Goal: Task Accomplishment & Management: Manage account settings

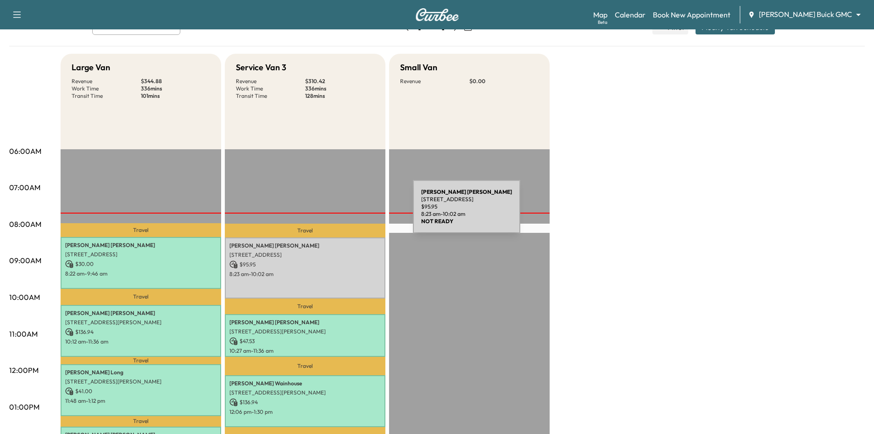
scroll to position [46, 0]
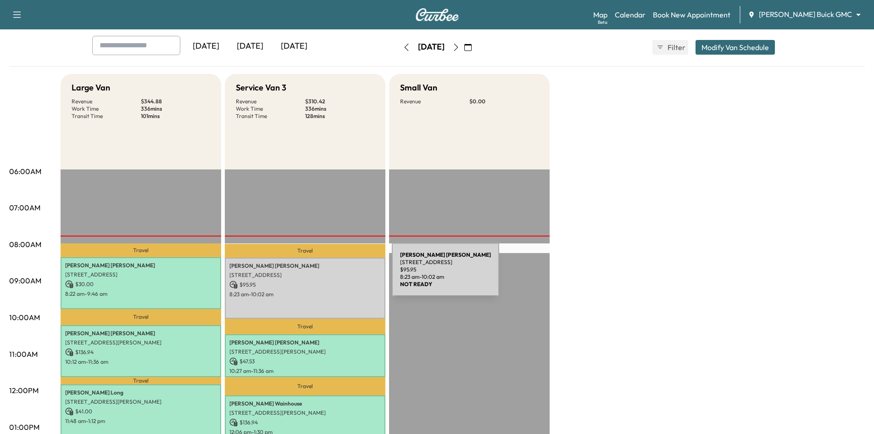
click at [323, 276] on p "2180 Ivywood Ln, Prosper, TX 75078, USA" at bounding box center [305, 274] width 151 height 7
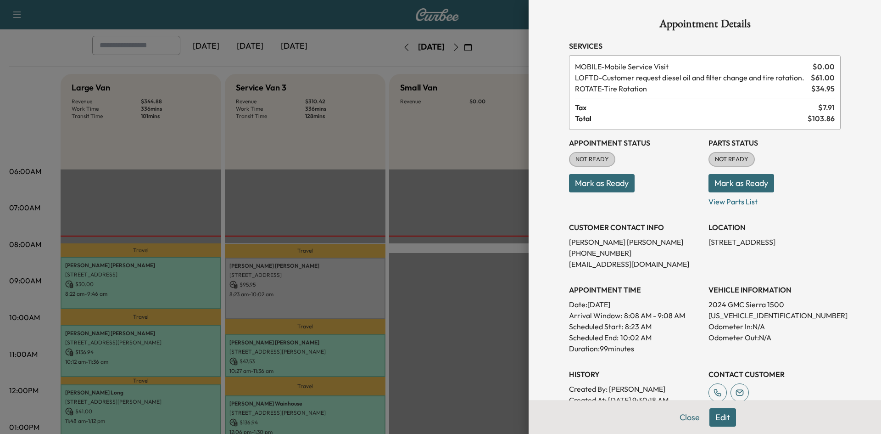
click at [606, 183] on button "Mark as Ready" at bounding box center [602, 183] width 66 height 18
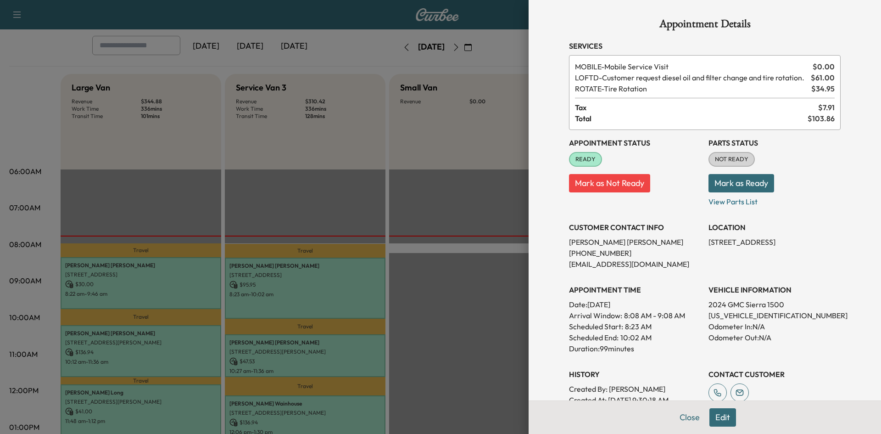
click at [469, 185] on div at bounding box center [440, 217] width 881 height 434
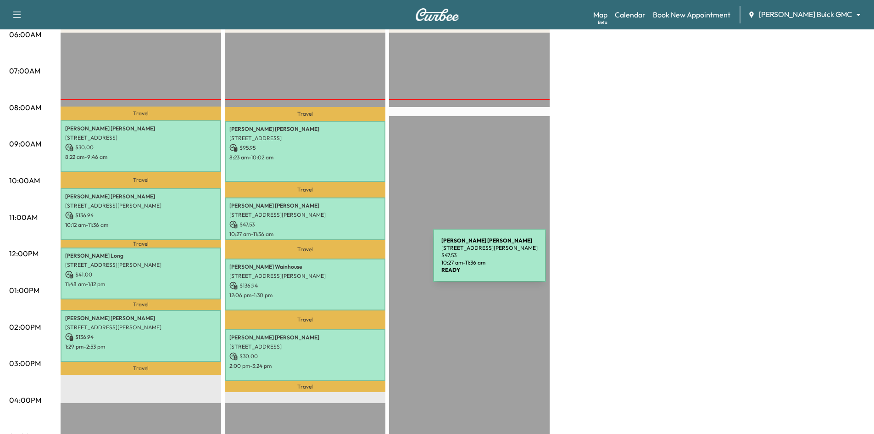
scroll to position [184, 0]
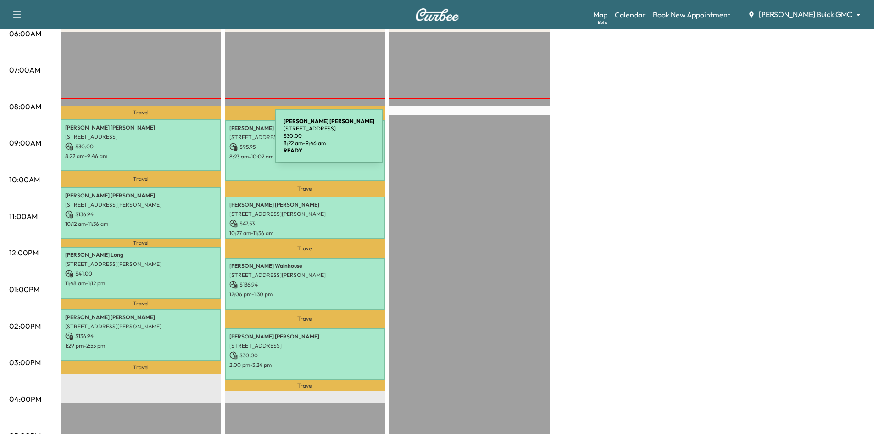
click at [207, 142] on p "$ 30.00" at bounding box center [140, 146] width 151 height 8
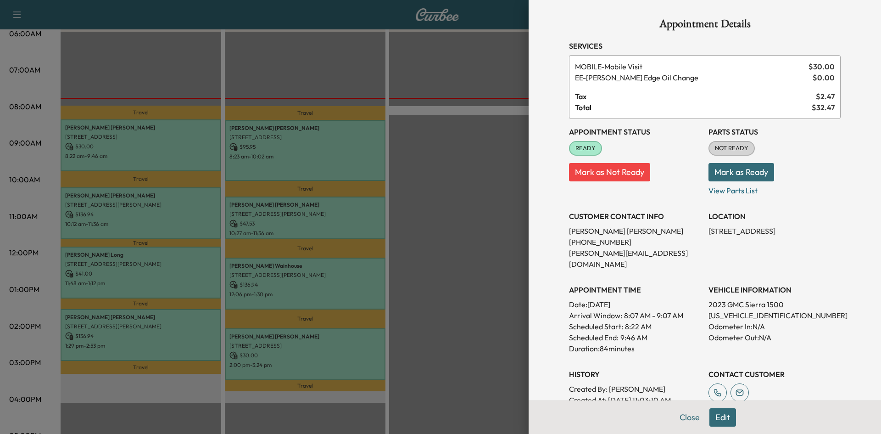
click at [262, 147] on div at bounding box center [440, 217] width 881 height 434
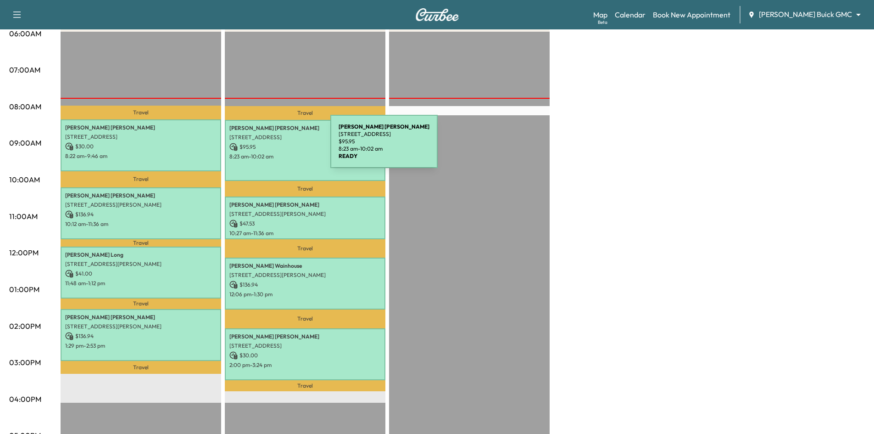
click at [262, 147] on p "$ 95.95" at bounding box center [305, 147] width 151 height 8
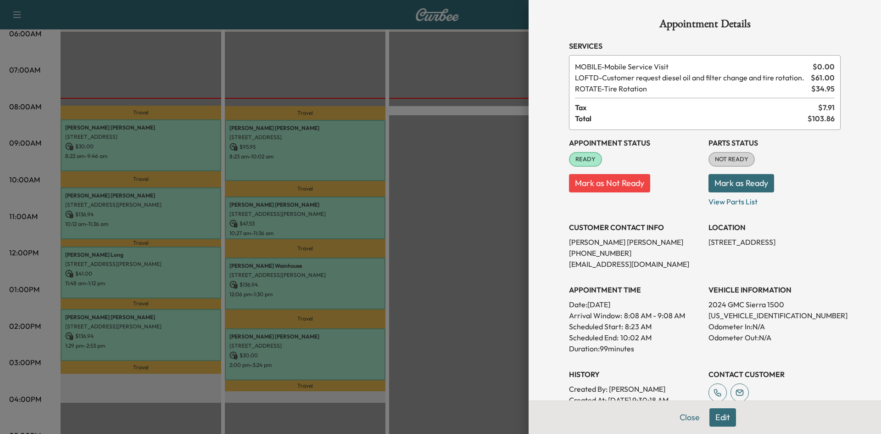
click at [260, 148] on div at bounding box center [440, 217] width 881 height 434
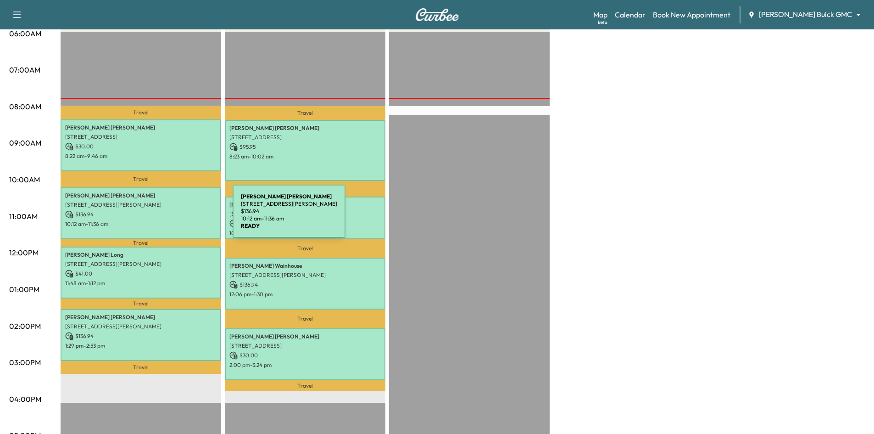
click at [166, 216] on p "$ 136.94" at bounding box center [140, 214] width 151 height 8
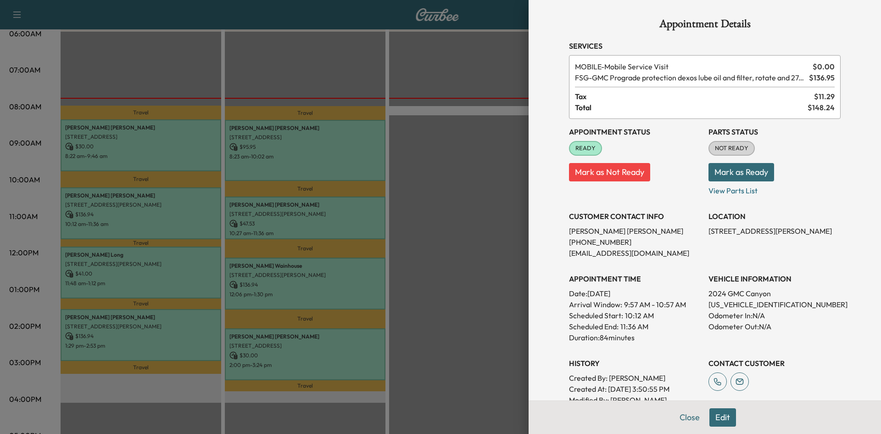
drag, startPoint x: 166, startPoint y: 216, endPoint x: 179, endPoint y: 218, distance: 13.0
click at [167, 215] on div at bounding box center [440, 217] width 881 height 434
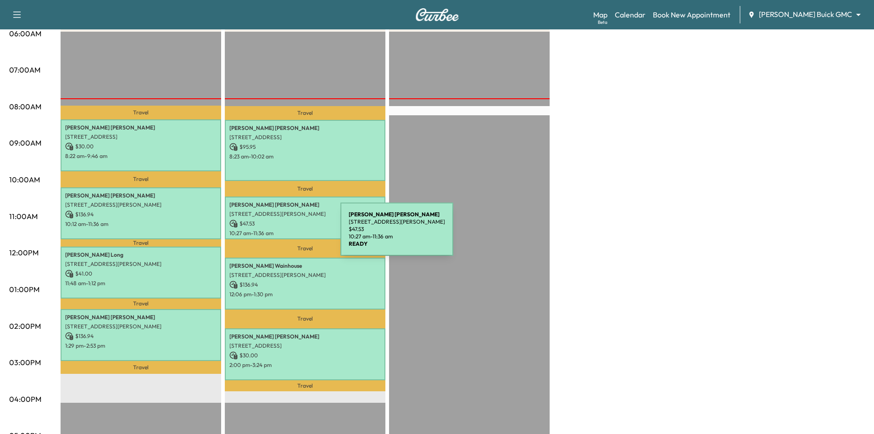
click at [274, 234] on p "10:27 am - 11:36 am" at bounding box center [305, 233] width 151 height 7
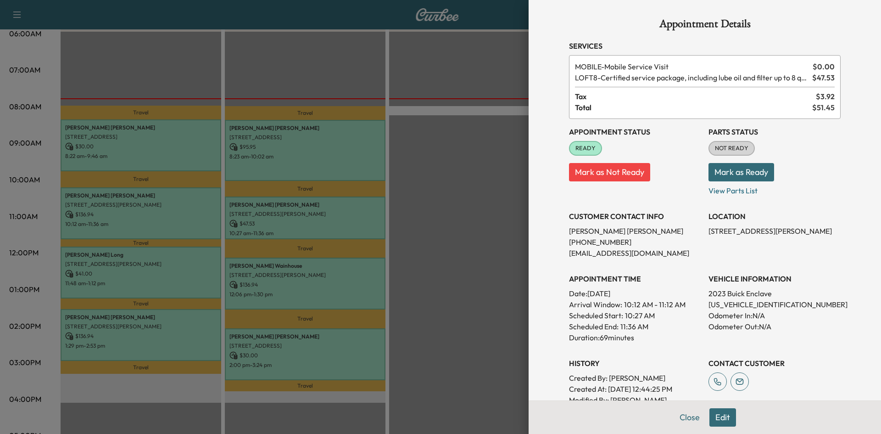
click at [272, 234] on div at bounding box center [440, 217] width 881 height 434
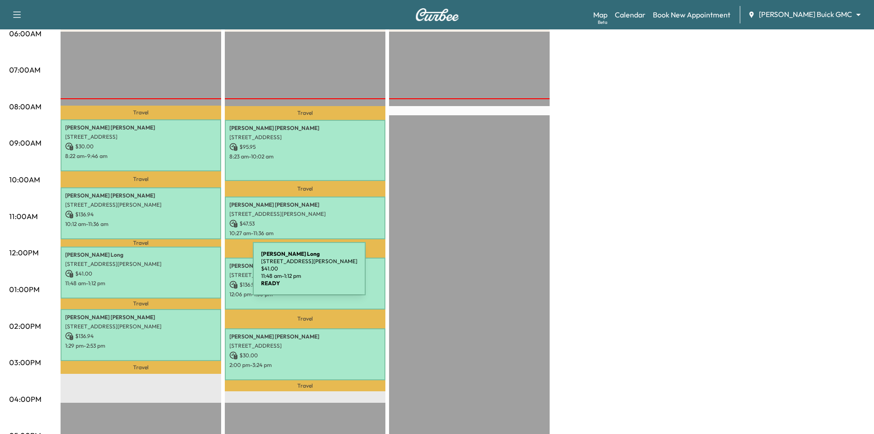
click at [185, 274] on p "$ 41.00" at bounding box center [140, 273] width 151 height 8
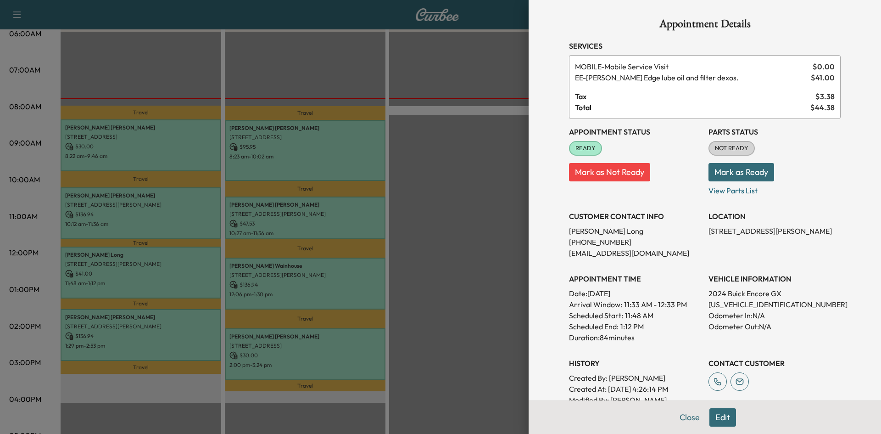
click at [280, 276] on div at bounding box center [440, 217] width 881 height 434
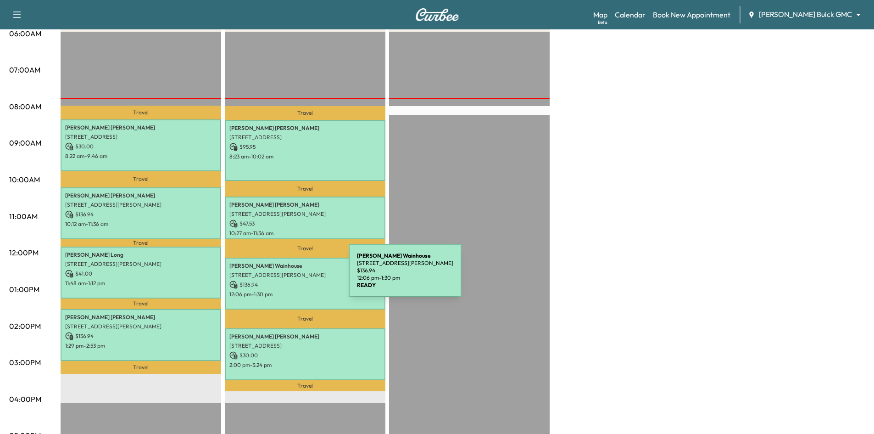
click at [280, 276] on p "4635 Travis St, Dallas, TX 75205, USA" at bounding box center [305, 274] width 151 height 7
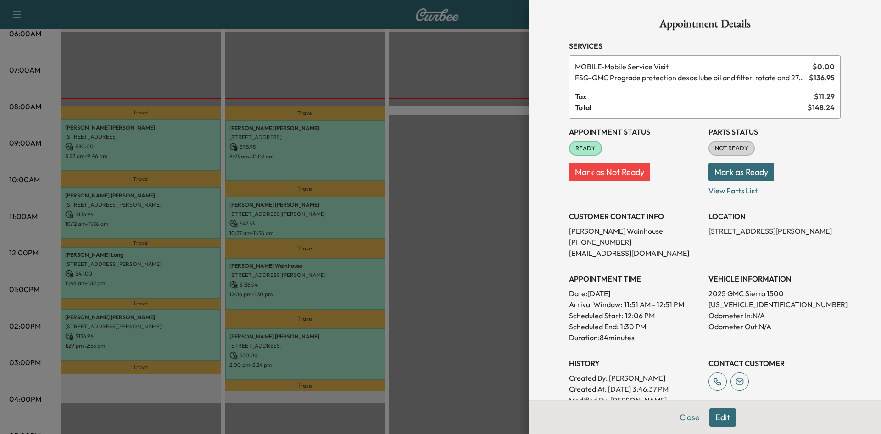
click at [158, 347] on div at bounding box center [440, 217] width 881 height 434
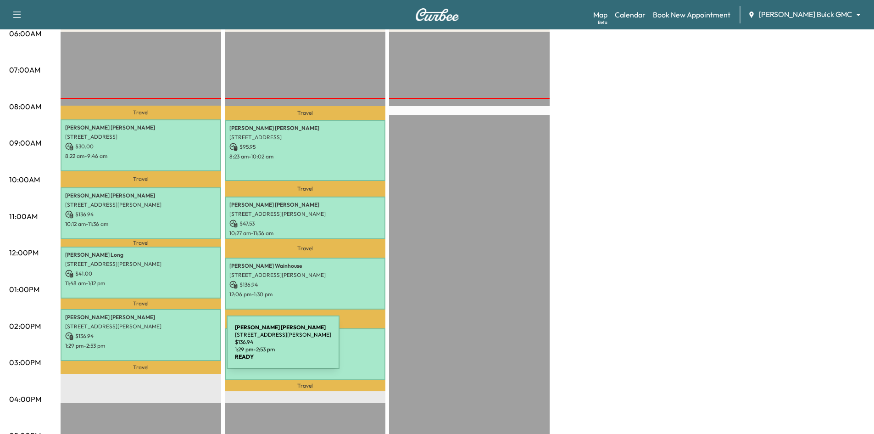
click at [158, 347] on div "Lynn Ballard 1009 Forest Lake Cir, McKinney, TX 75072, USA $ 136.94 1:29 pm - 2…" at bounding box center [141, 335] width 161 height 52
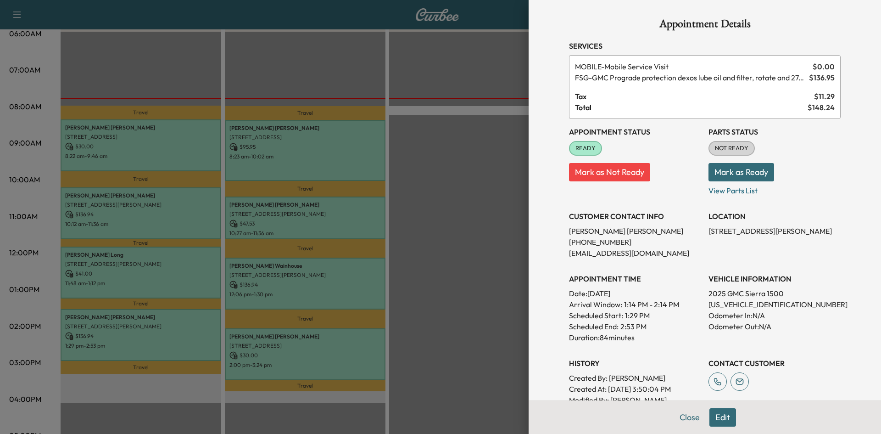
click at [315, 362] on div at bounding box center [440, 217] width 881 height 434
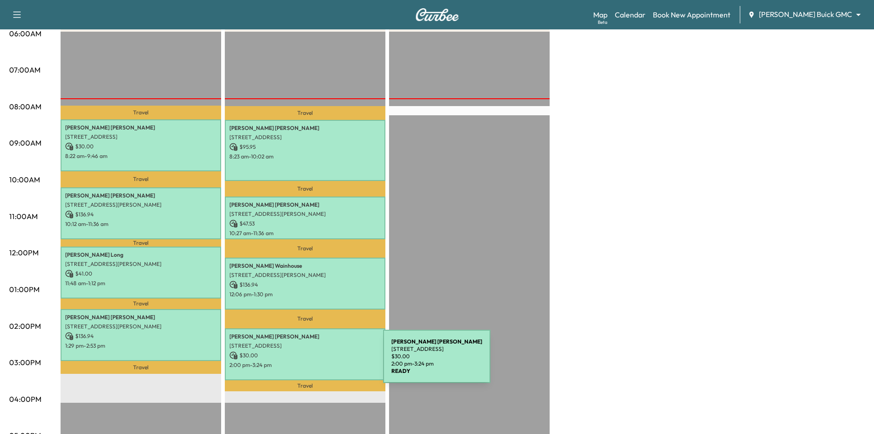
click at [314, 362] on p "2:00 pm - 3:24 pm" at bounding box center [305, 364] width 151 height 7
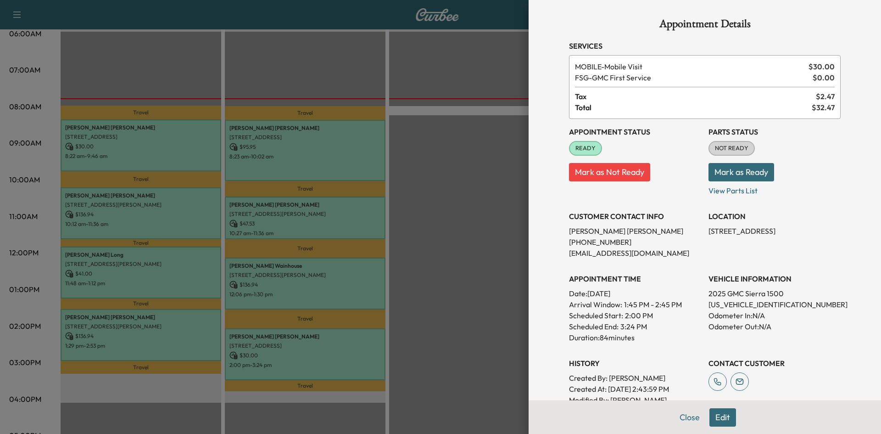
drag, startPoint x: 504, startPoint y: 309, endPoint x: 504, endPoint y: 304, distance: 5.6
click at [504, 309] on div at bounding box center [440, 217] width 881 height 434
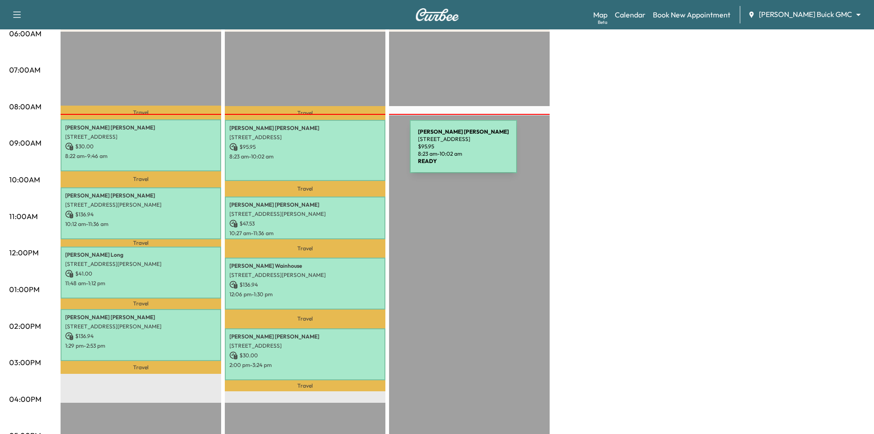
click at [341, 153] on p "8:23 am - 10:02 am" at bounding box center [305, 156] width 151 height 7
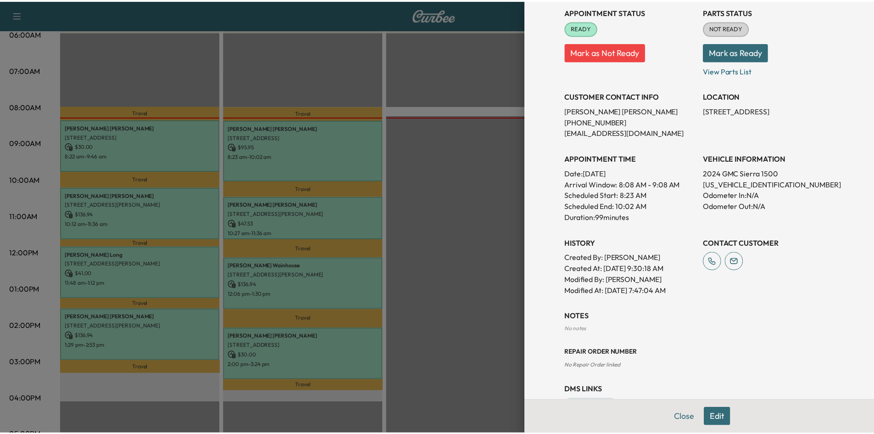
scroll to position [115, 0]
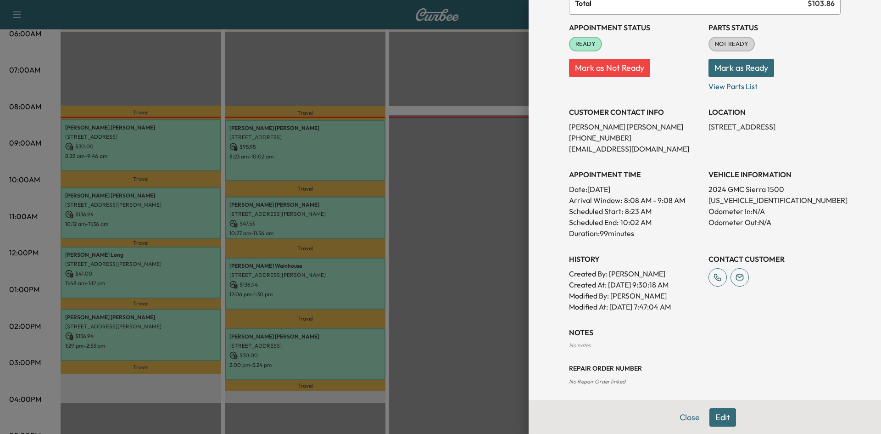
click at [501, 229] on div at bounding box center [440, 217] width 881 height 434
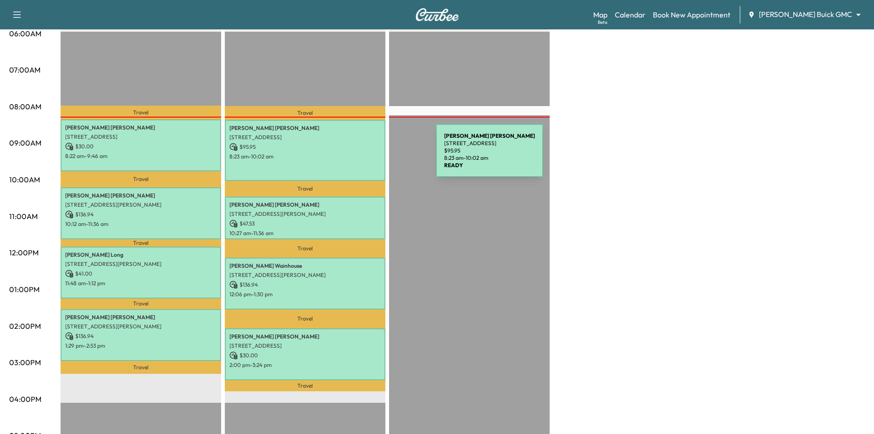
click at [367, 156] on p "8:23 am - 10:02 am" at bounding box center [305, 156] width 151 height 7
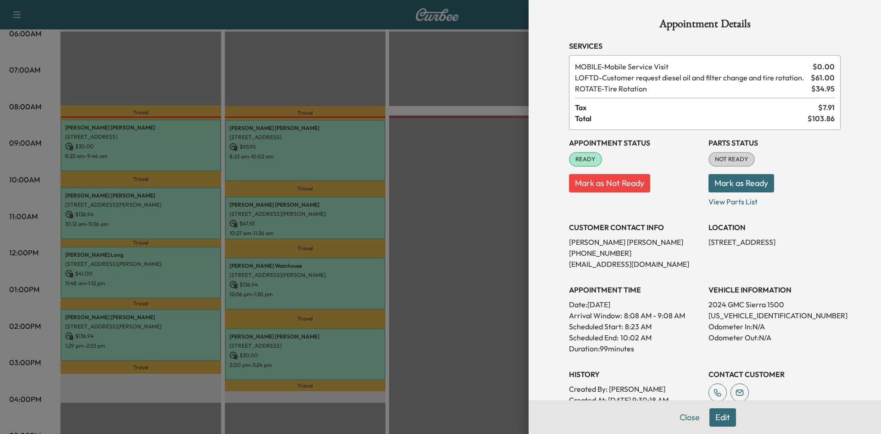
click at [445, 192] on div at bounding box center [440, 217] width 881 height 434
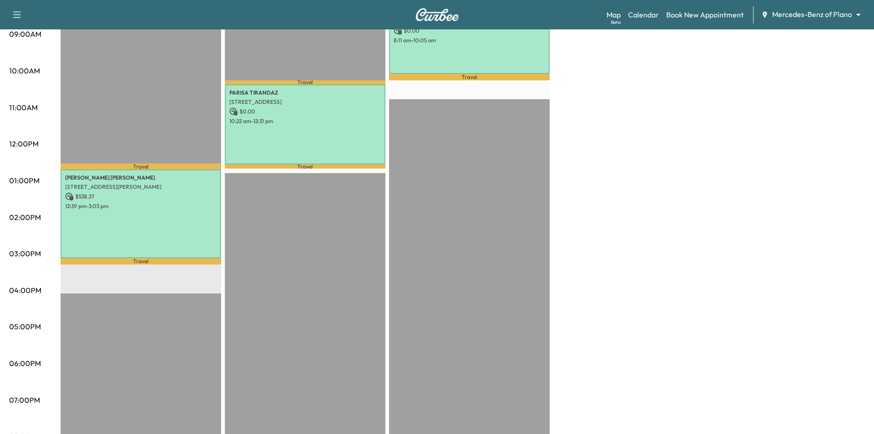
scroll to position [200, 0]
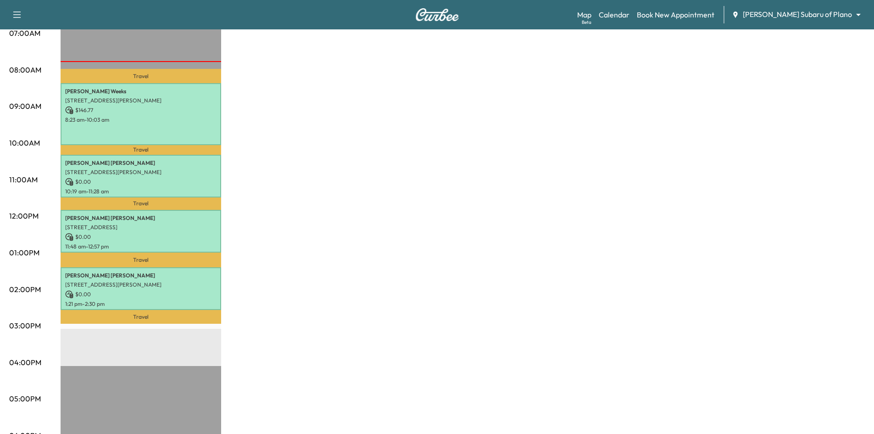
scroll to position [184, 0]
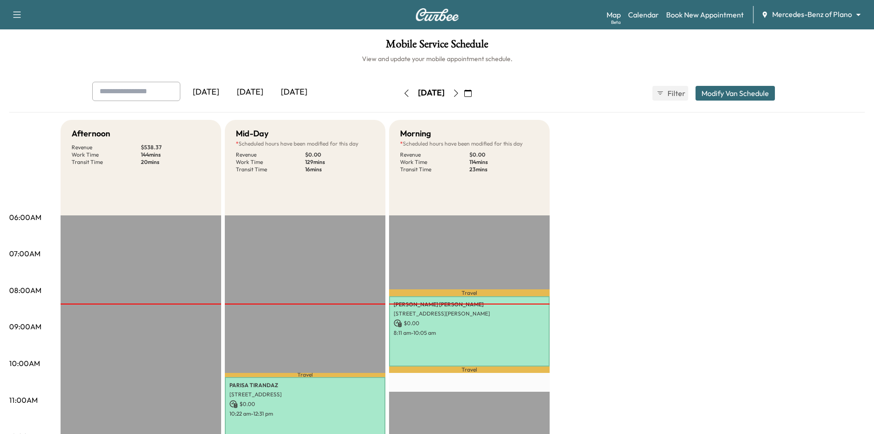
click at [460, 93] on icon "button" at bounding box center [456, 93] width 7 height 7
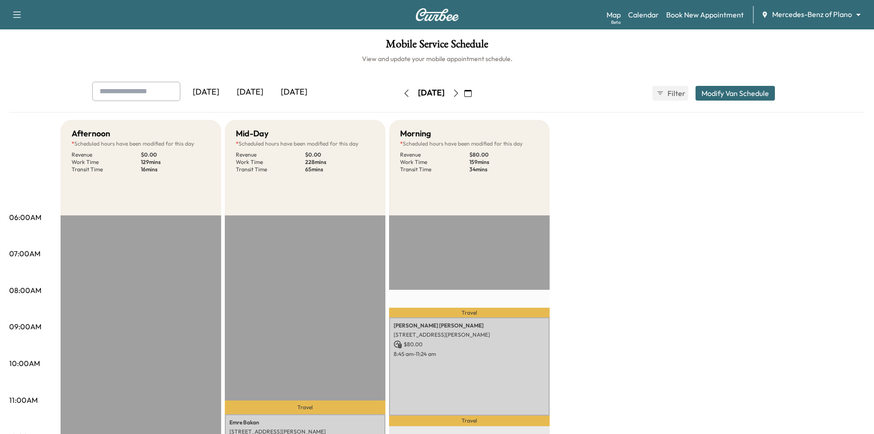
click at [460, 92] on icon "button" at bounding box center [456, 93] width 7 height 7
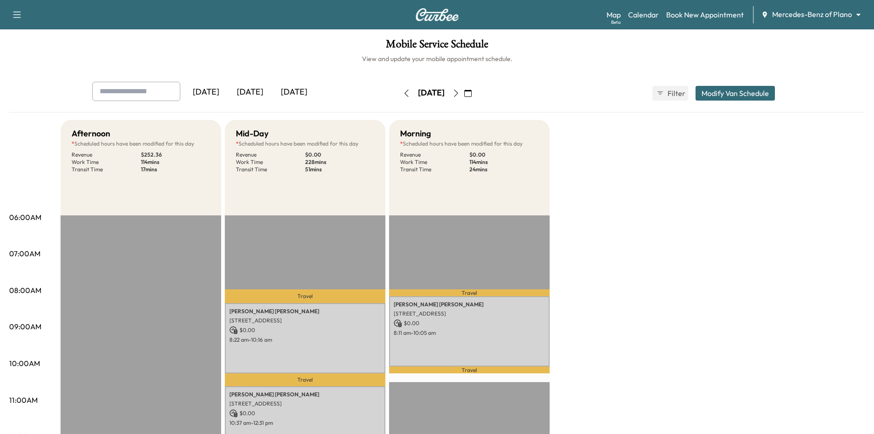
click at [460, 95] on icon "button" at bounding box center [456, 93] width 7 height 7
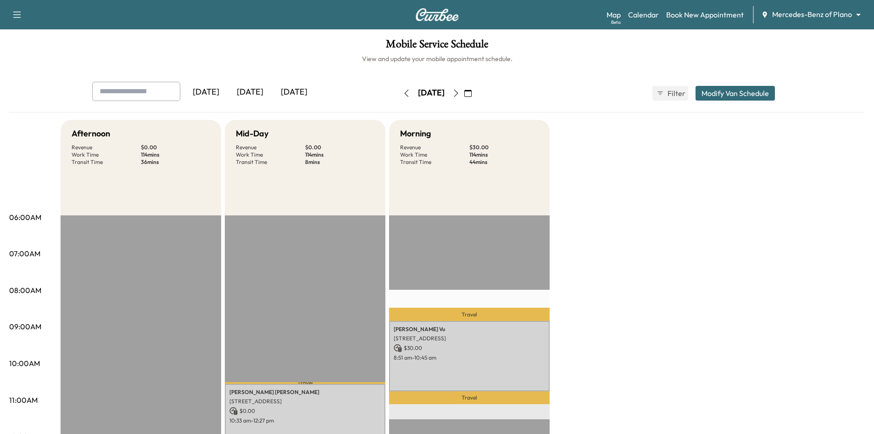
click at [460, 91] on icon "button" at bounding box center [456, 93] width 7 height 7
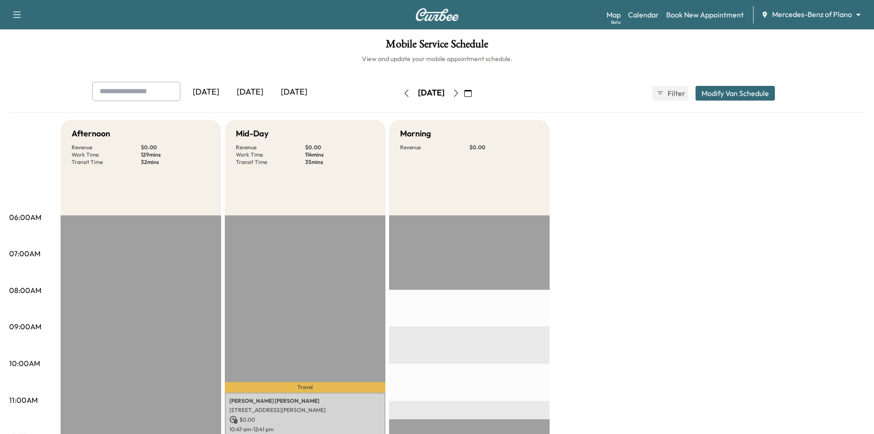
click at [245, 92] on div "[DATE]" at bounding box center [250, 92] width 44 height 21
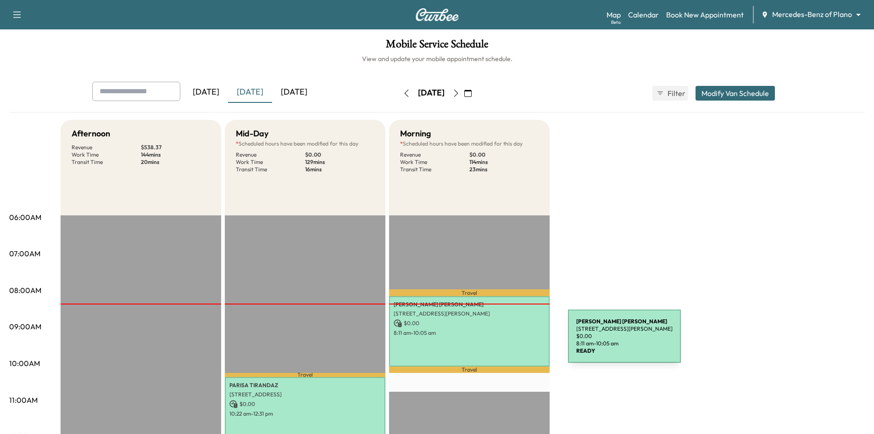
click at [501, 345] on div "[PERSON_NAME] [STREET_ADDRESS][PERSON_NAME] $ 0.00 8:11 am - 10:05 am" at bounding box center [469, 331] width 161 height 70
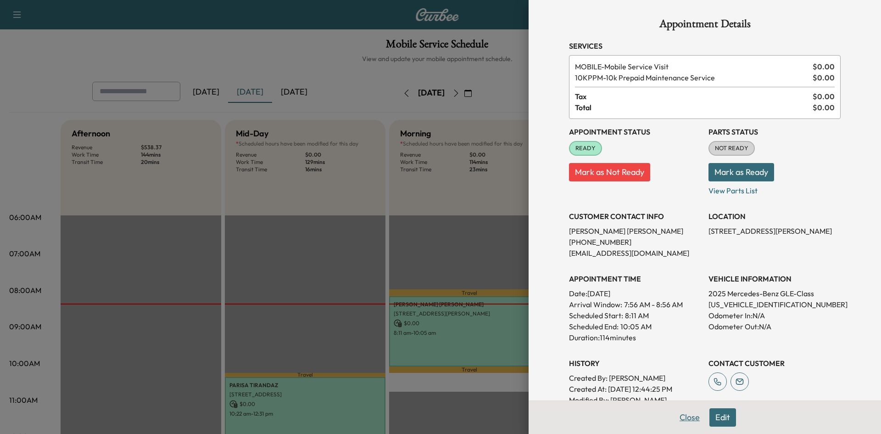
click at [682, 416] on button "Close" at bounding box center [690, 417] width 32 height 18
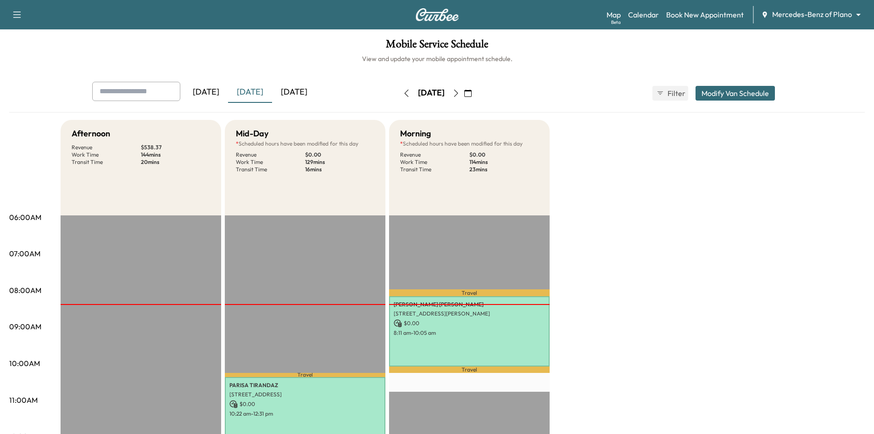
click at [472, 94] on icon "button" at bounding box center [468, 93] width 7 height 7
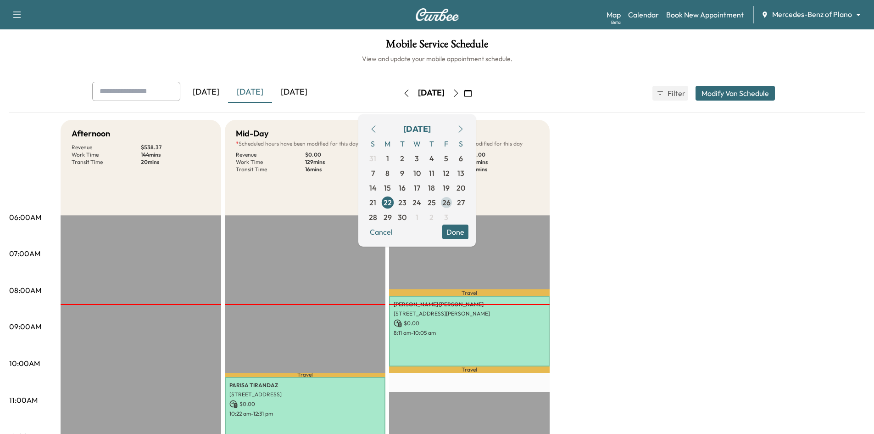
click at [451, 204] on span "26" at bounding box center [447, 202] width 8 height 11
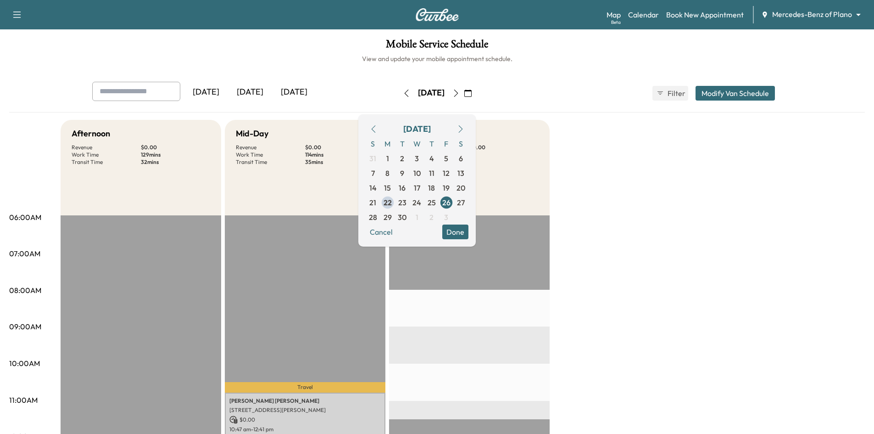
click at [553, 62] on h6 "View and update your mobile appointment schedule." at bounding box center [437, 58] width 856 height 9
click at [469, 234] on button "Done" at bounding box center [456, 231] width 26 height 15
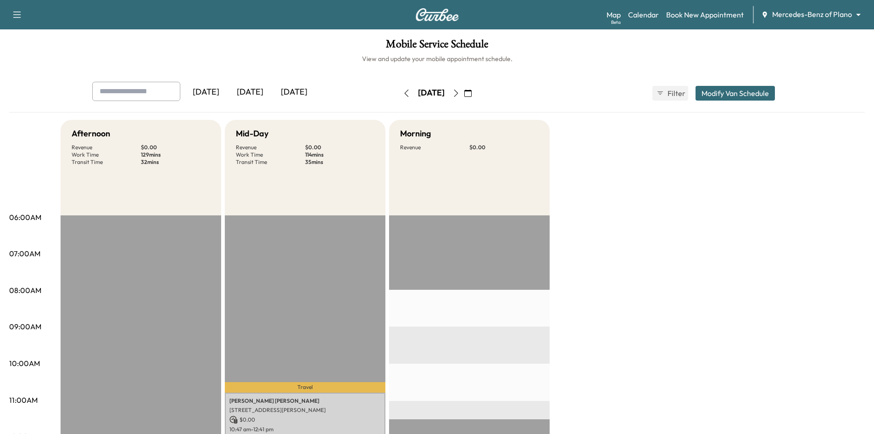
click at [256, 91] on div "[DATE]" at bounding box center [250, 92] width 44 height 21
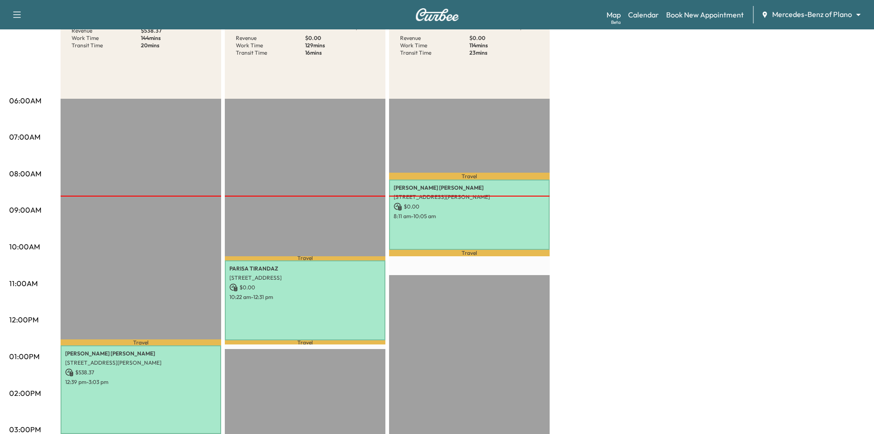
scroll to position [46, 0]
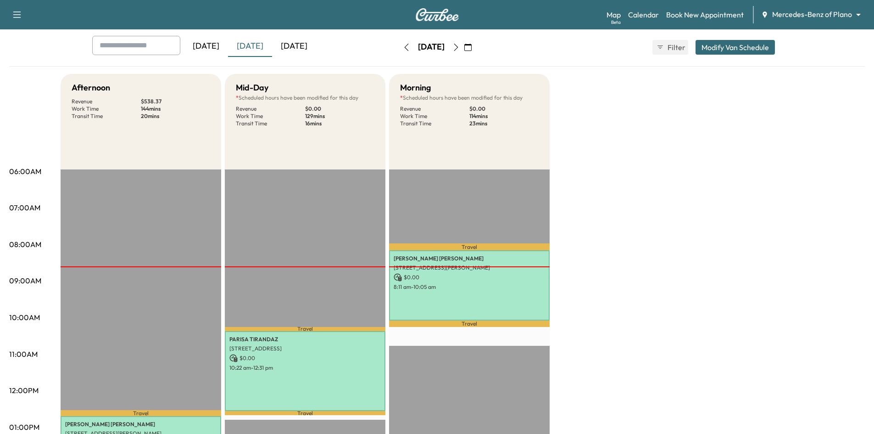
click at [460, 48] on icon "button" at bounding box center [456, 47] width 7 height 7
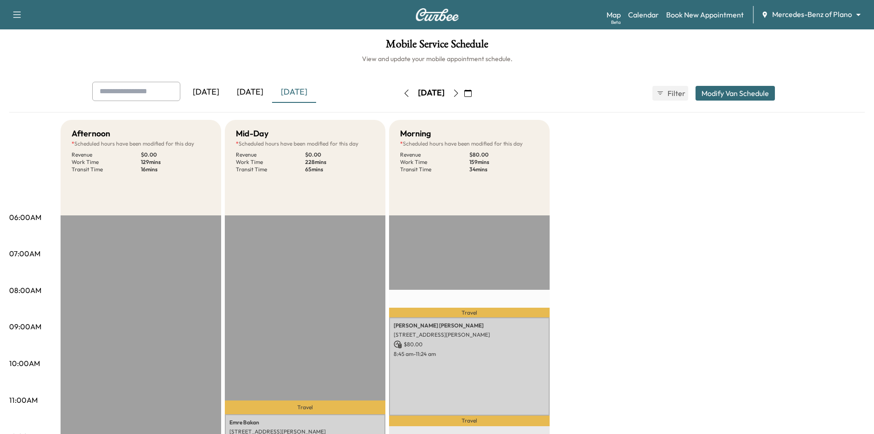
click at [255, 94] on div "[DATE]" at bounding box center [250, 92] width 44 height 21
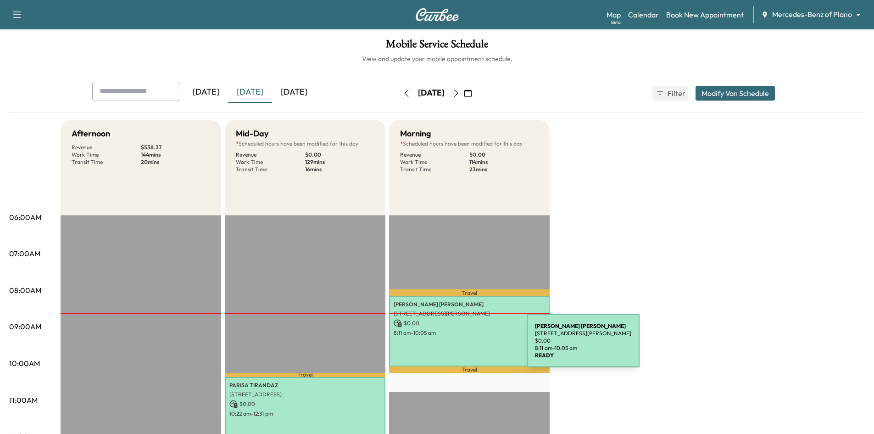
click at [458, 346] on div "[PERSON_NAME] [STREET_ADDRESS][PERSON_NAME] $ 0.00 8:11 am - 10:05 am" at bounding box center [469, 331] width 161 height 70
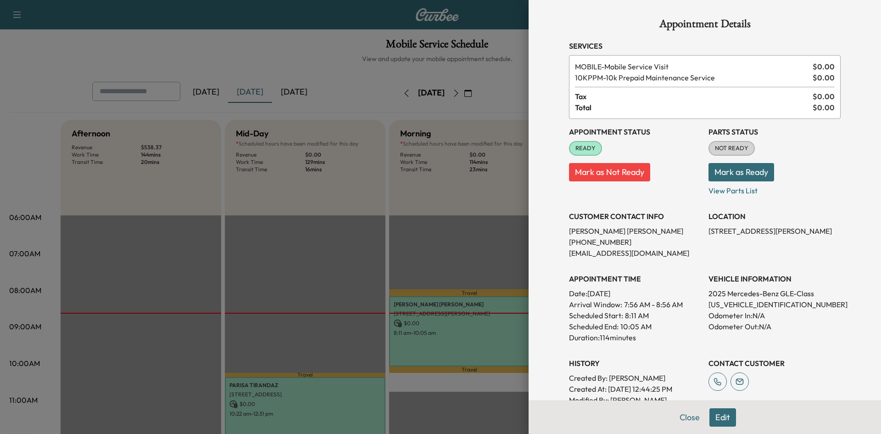
click at [350, 72] on div at bounding box center [440, 217] width 881 height 434
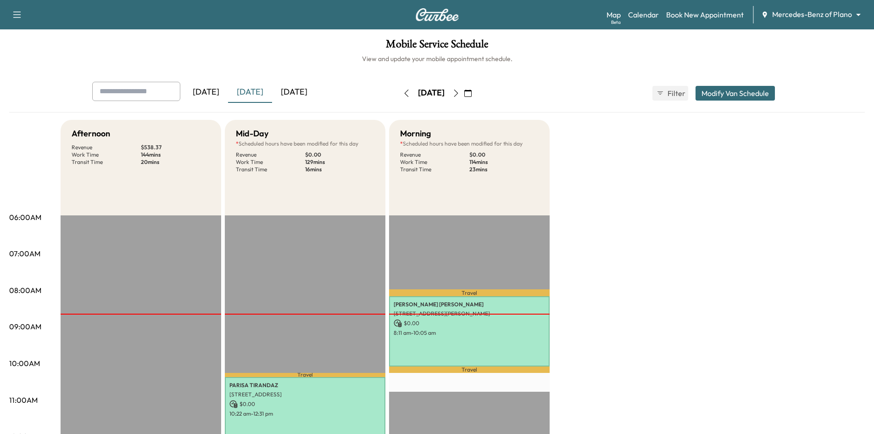
click at [460, 95] on icon "button" at bounding box center [456, 93] width 7 height 7
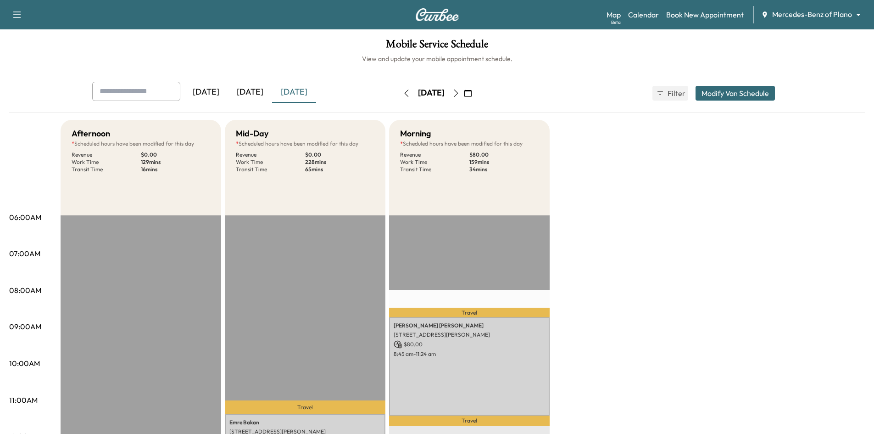
click at [20, 16] on icon "button" at bounding box center [16, 14] width 11 height 11
click at [44, 54] on button "Log Out" at bounding box center [32, 52] width 34 height 15
